Goal: Task Accomplishment & Management: Complete application form

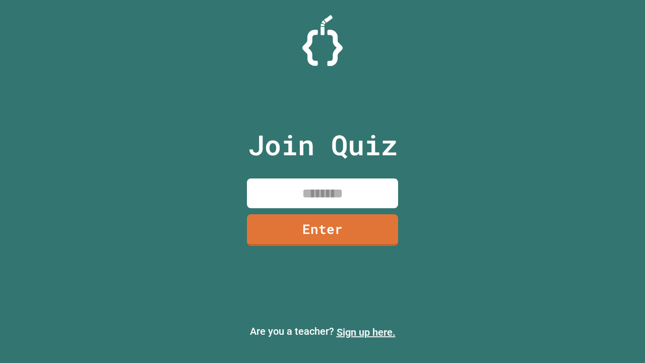
click at [366, 332] on link "Sign up here." at bounding box center [365, 332] width 59 height 12
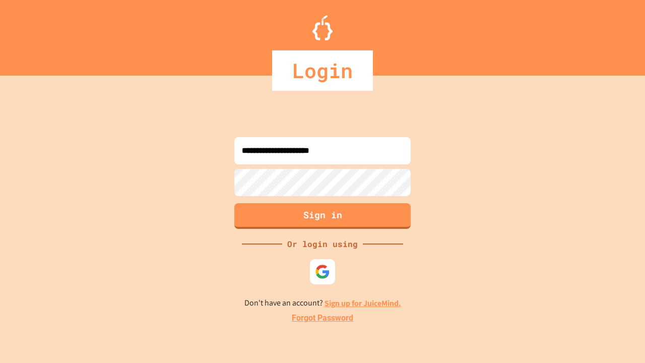
type input "**********"
